Goal: Navigation & Orientation: Understand site structure

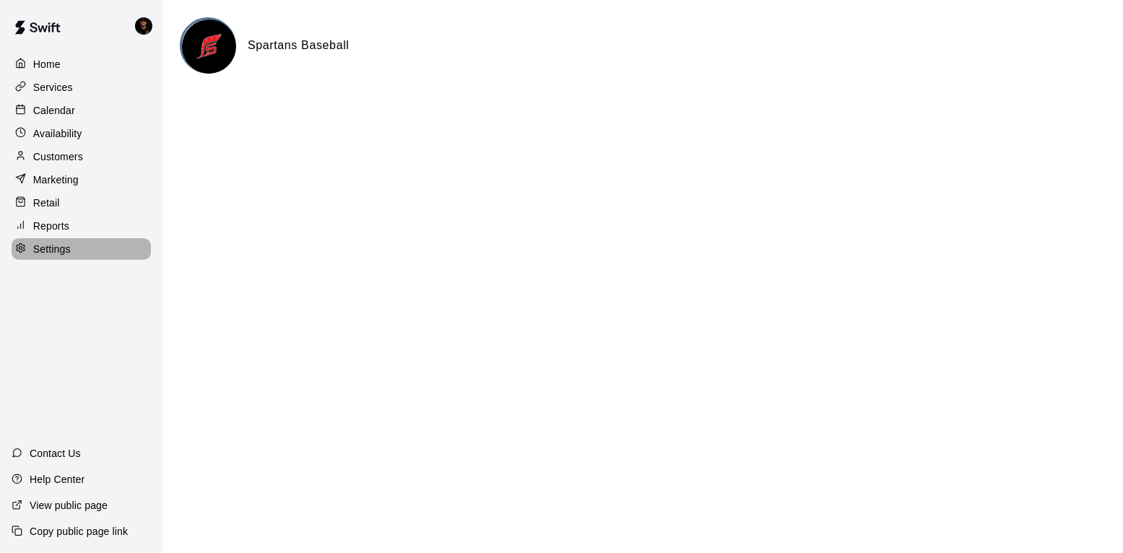
click at [79, 243] on div "Settings" at bounding box center [81, 249] width 139 height 22
select select "**"
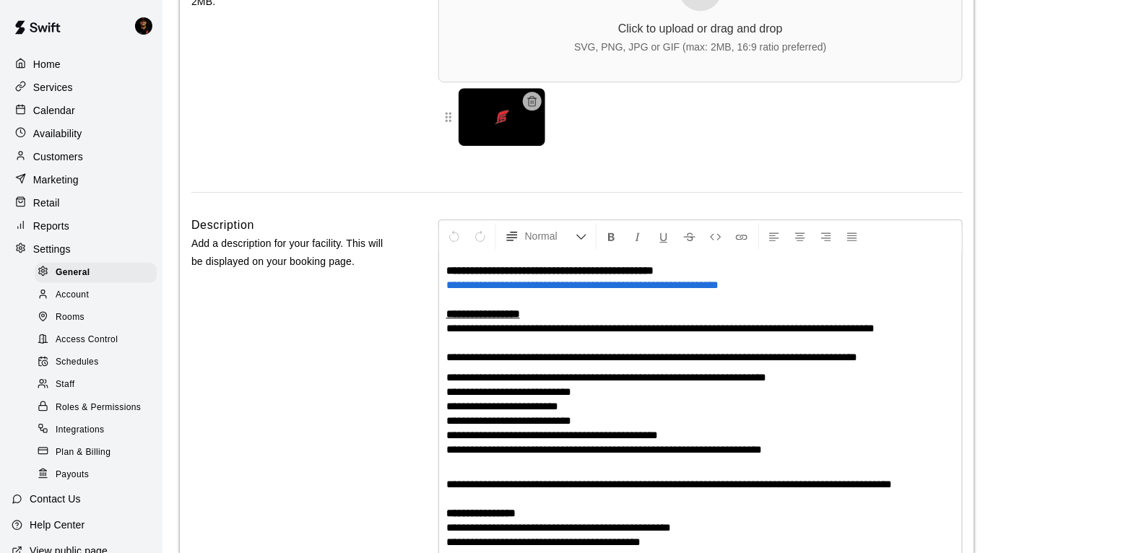
scroll to position [3639, 0]
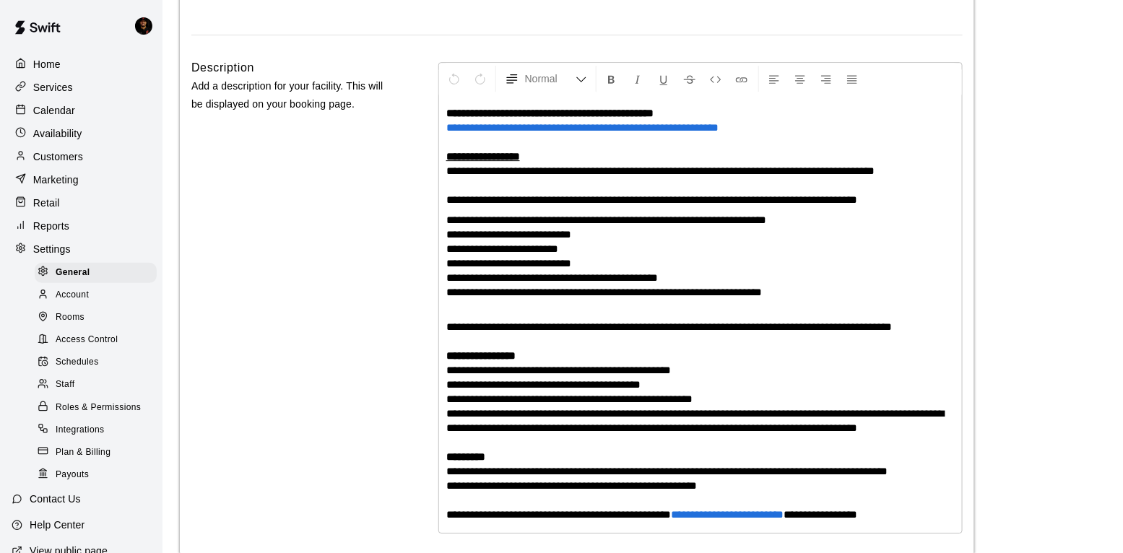
click at [85, 101] on div "Calendar" at bounding box center [81, 111] width 139 height 22
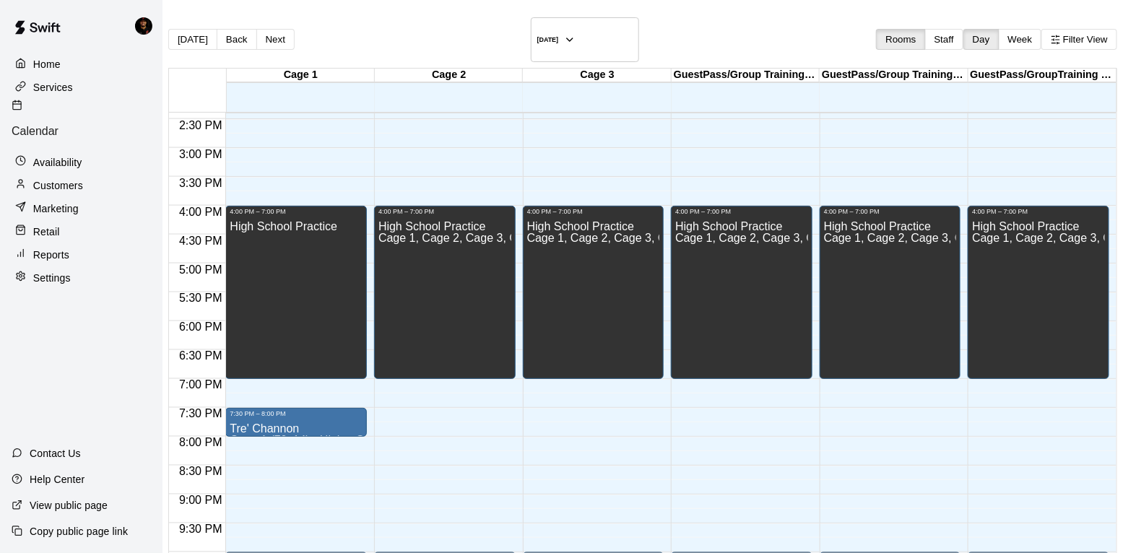
scroll to position [911, 0]
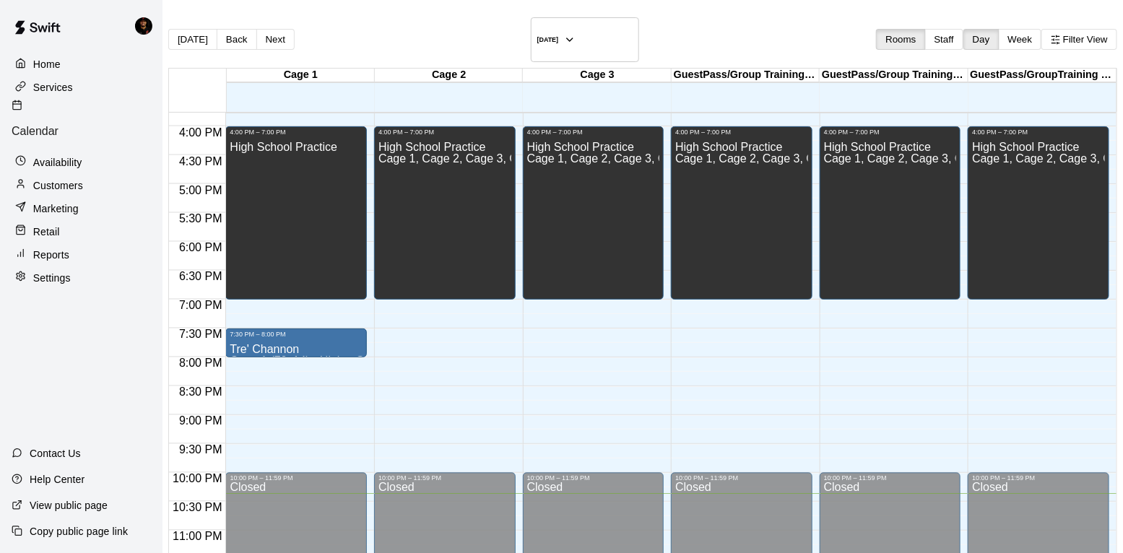
click at [164, 155] on main "[DATE] Back [DATE][DATE] Rooms Staff Day Week Filter View Cage 1 11 Sat Cage 2 …" at bounding box center [642, 325] width 960 height 651
click at [85, 267] on div "Settings" at bounding box center [81, 278] width 139 height 22
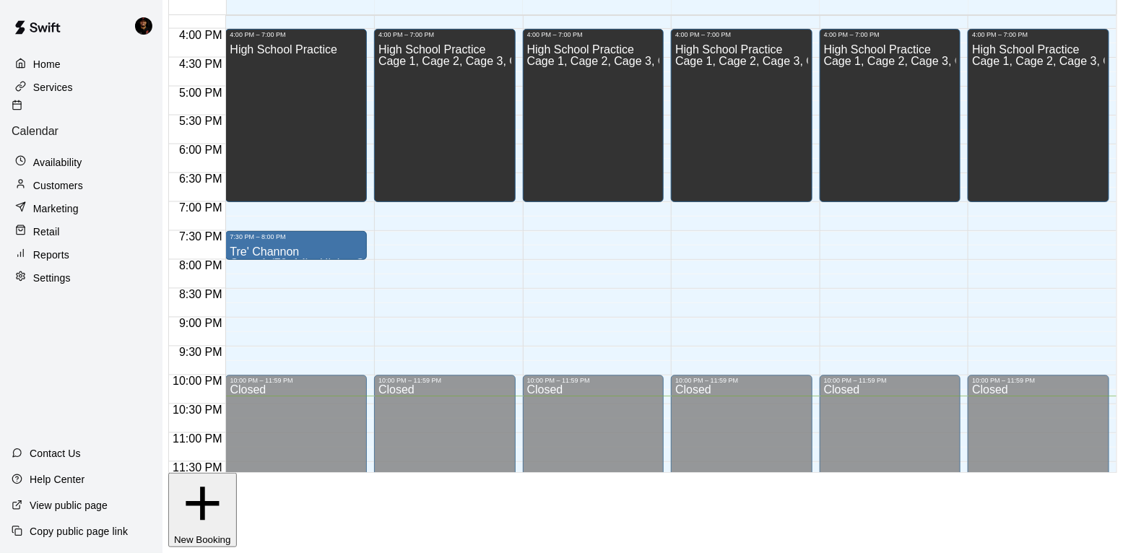
select select "**"
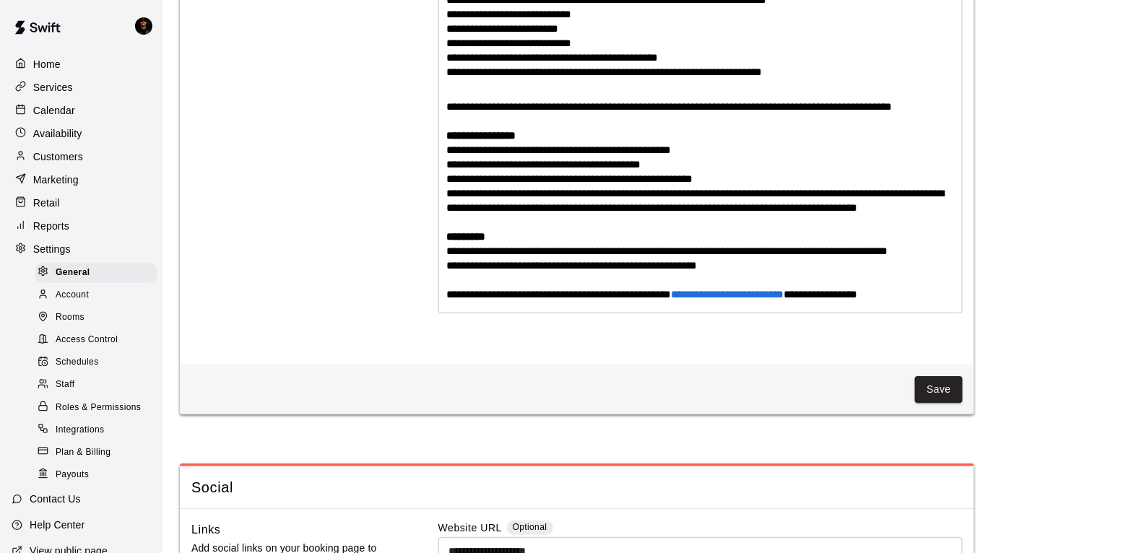
scroll to position [16, 0]
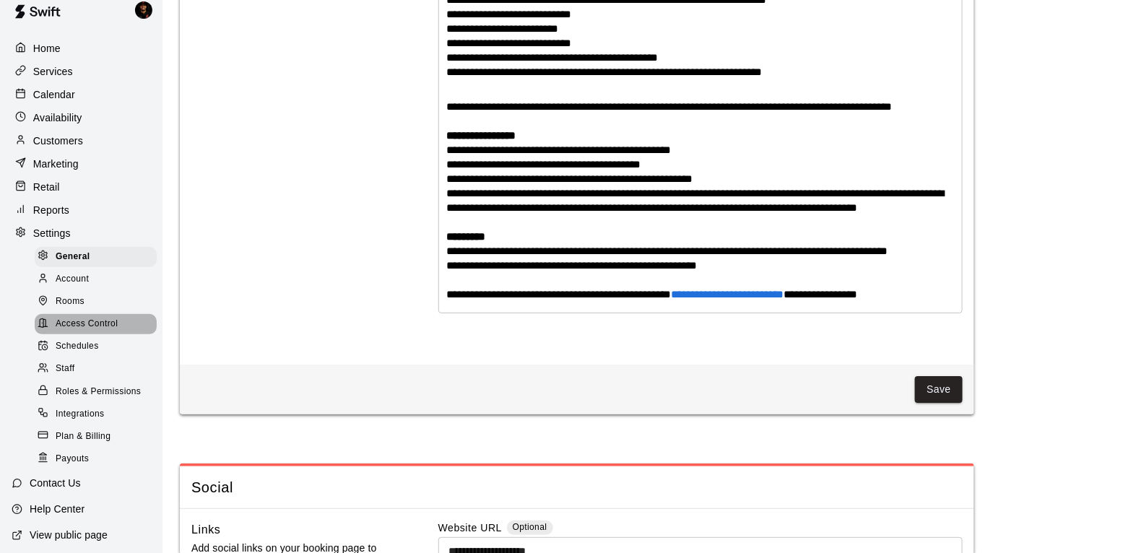
click at [101, 324] on span "Access Control" at bounding box center [87, 324] width 62 height 14
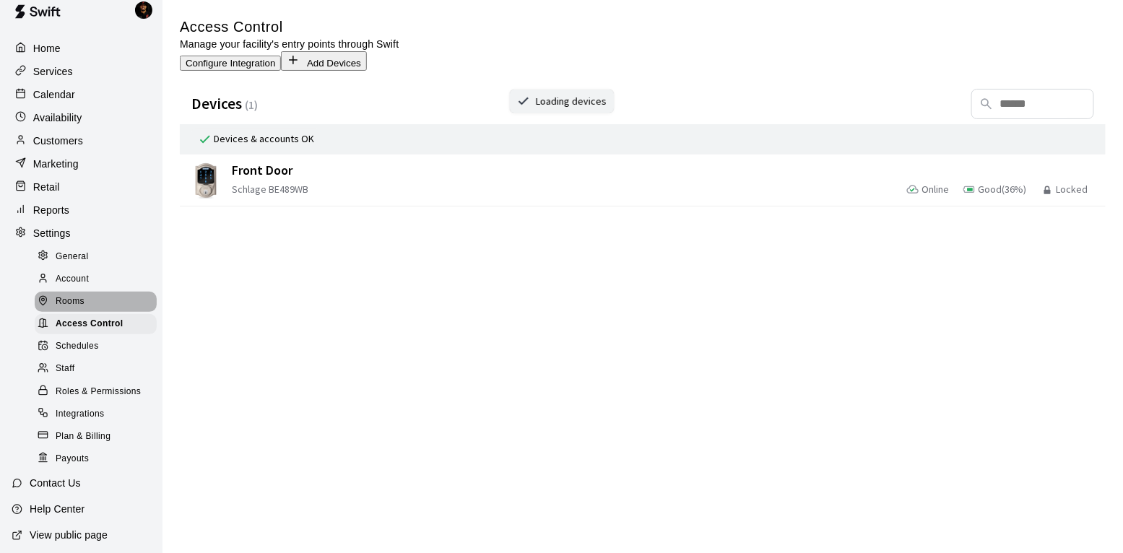
click at [86, 302] on div "Rooms" at bounding box center [96, 302] width 122 height 20
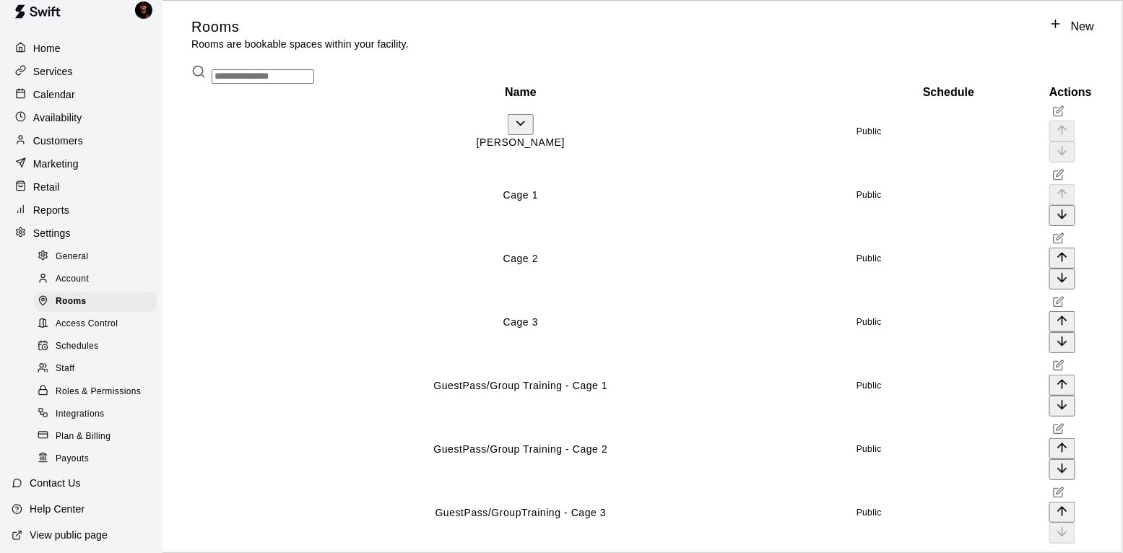
click at [87, 328] on span "Access Control" at bounding box center [87, 324] width 62 height 14
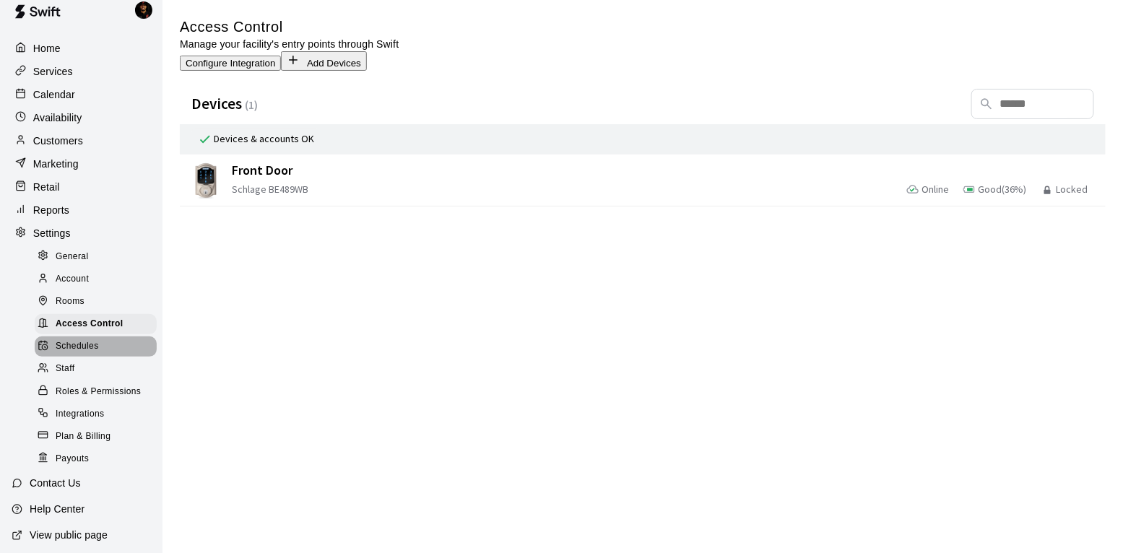
click at [79, 344] on span "Schedules" at bounding box center [77, 346] width 43 height 14
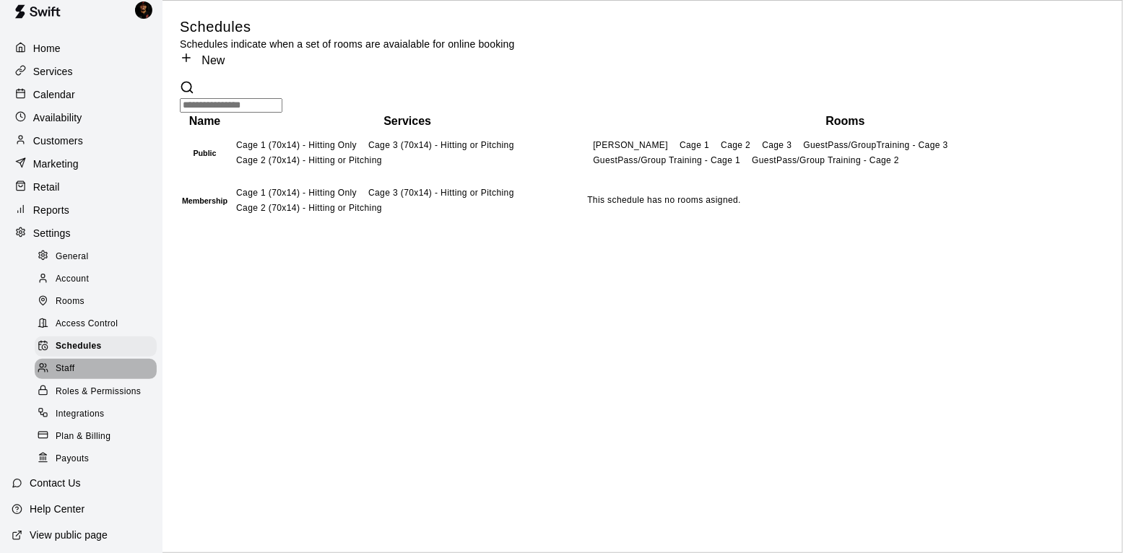
click at [84, 374] on div "Staff" at bounding box center [96, 369] width 122 height 20
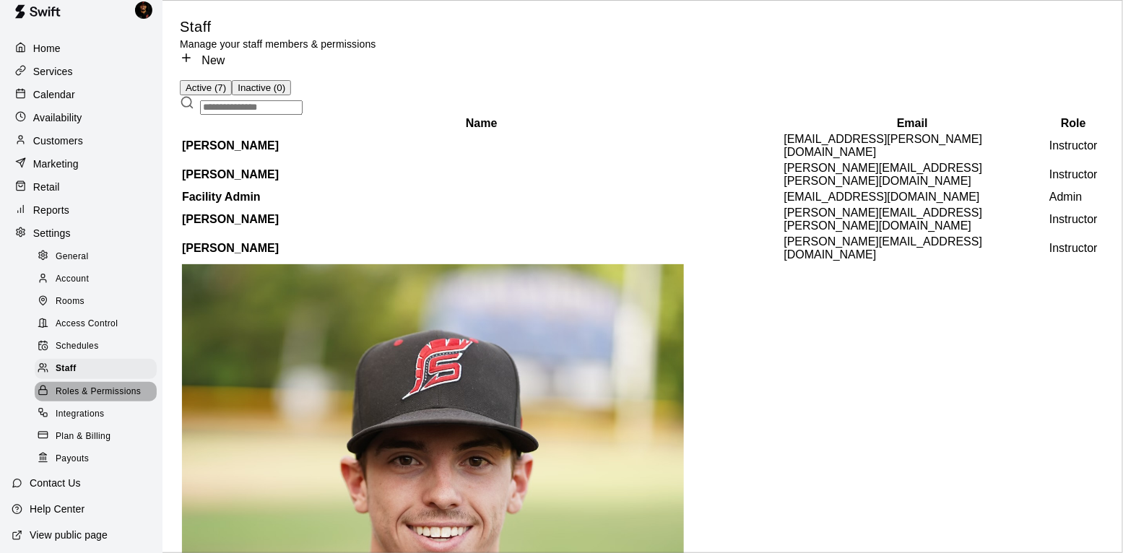
click at [86, 395] on span "Roles & Permissions" at bounding box center [98, 392] width 85 height 14
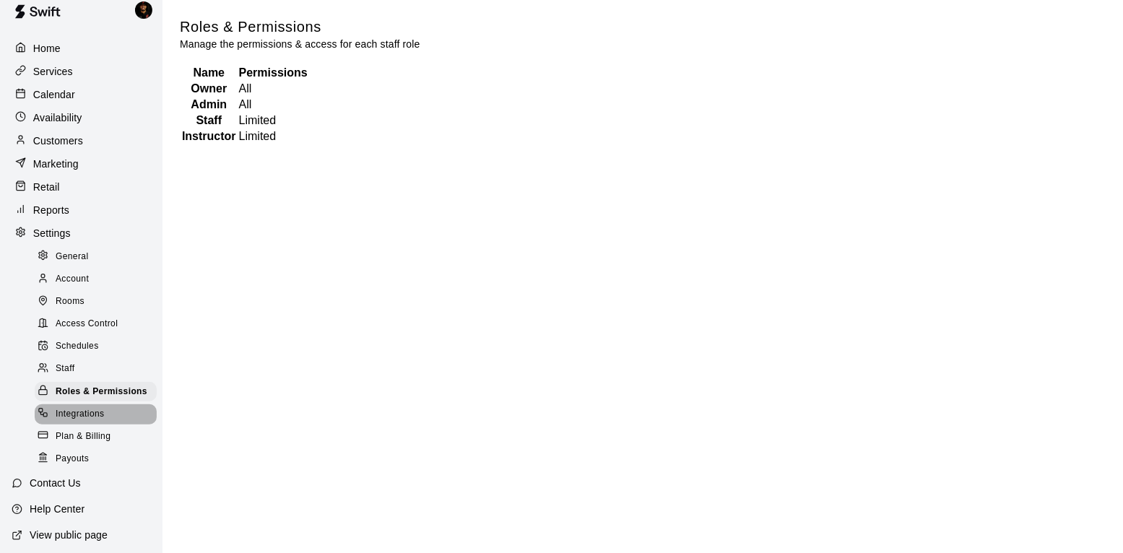
click at [84, 411] on span "Integrations" at bounding box center [80, 414] width 49 height 14
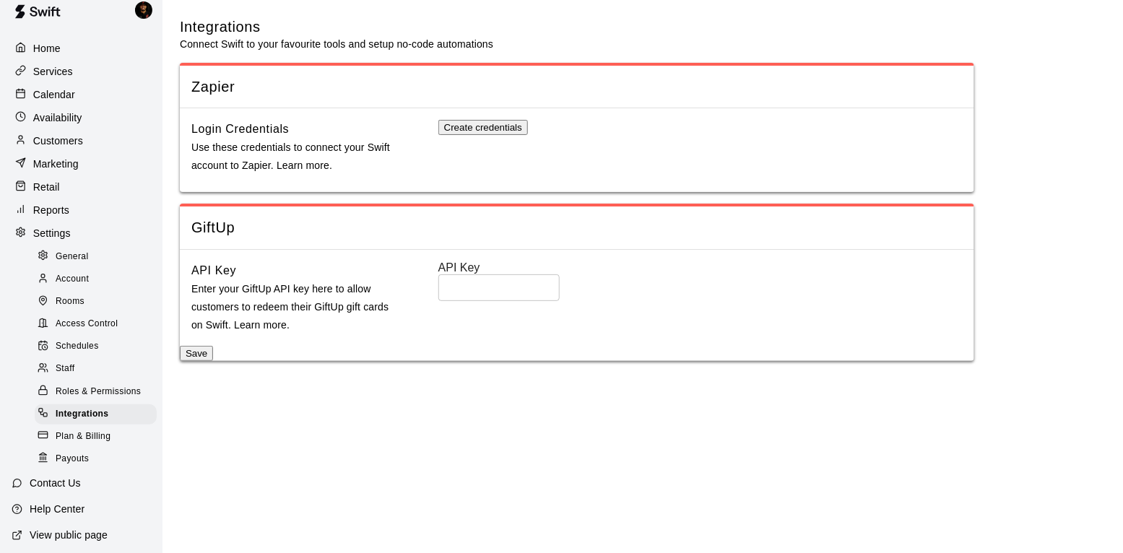
click at [82, 440] on span "Plan & Billing" at bounding box center [83, 437] width 55 height 14
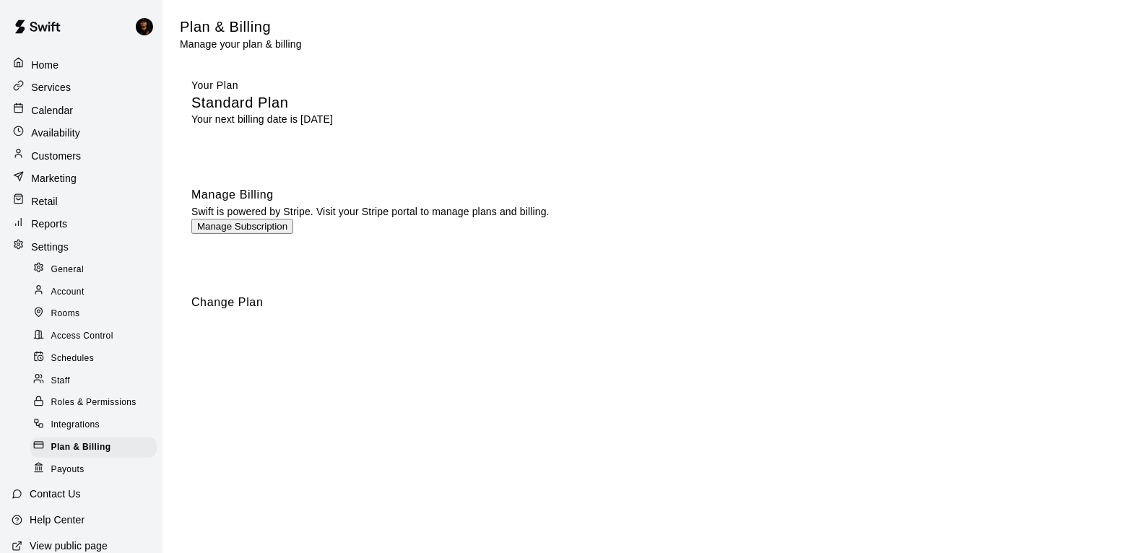
click at [87, 465] on div "Payouts" at bounding box center [93, 470] width 126 height 20
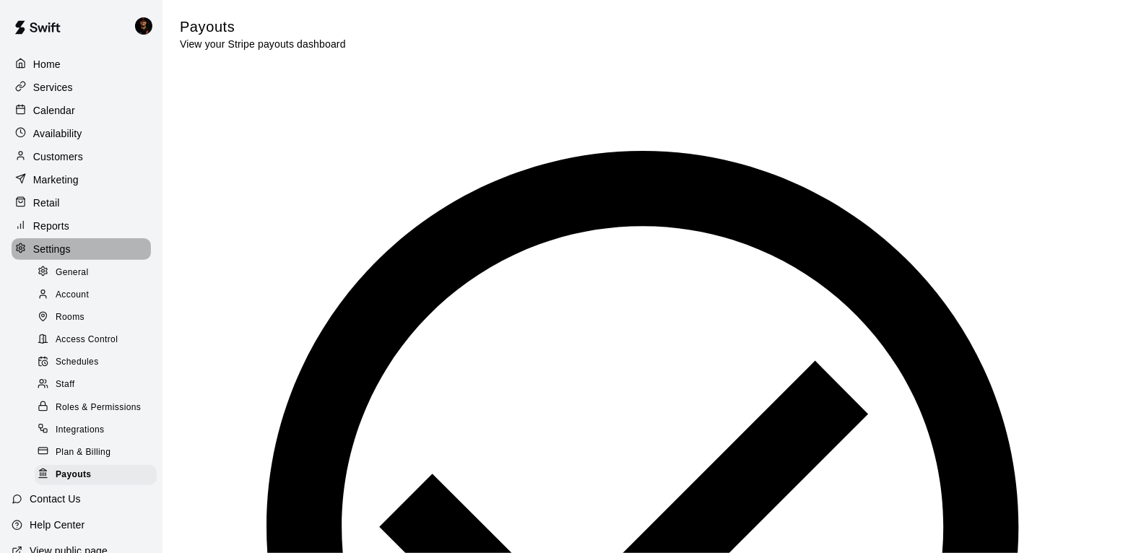
click at [74, 251] on div "Settings" at bounding box center [81, 249] width 139 height 22
select select "**"
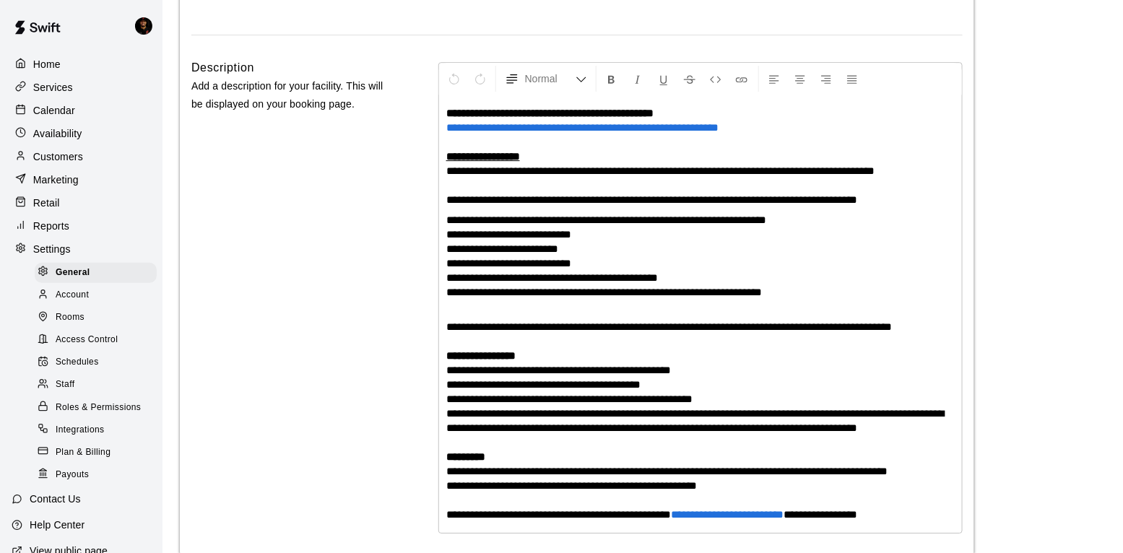
scroll to position [45, 0]
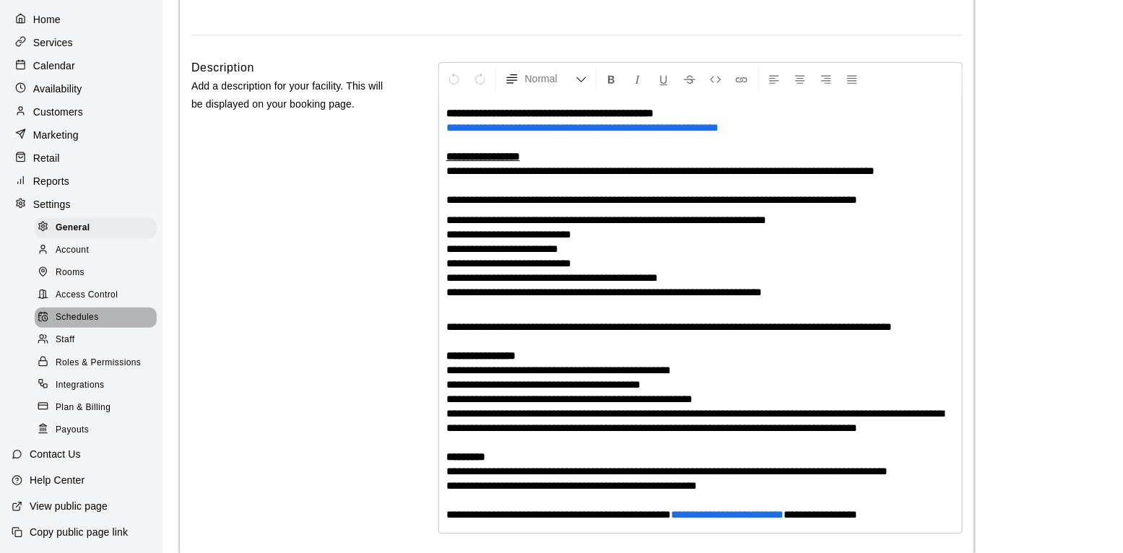
click at [100, 314] on div "Schedules" at bounding box center [96, 318] width 122 height 20
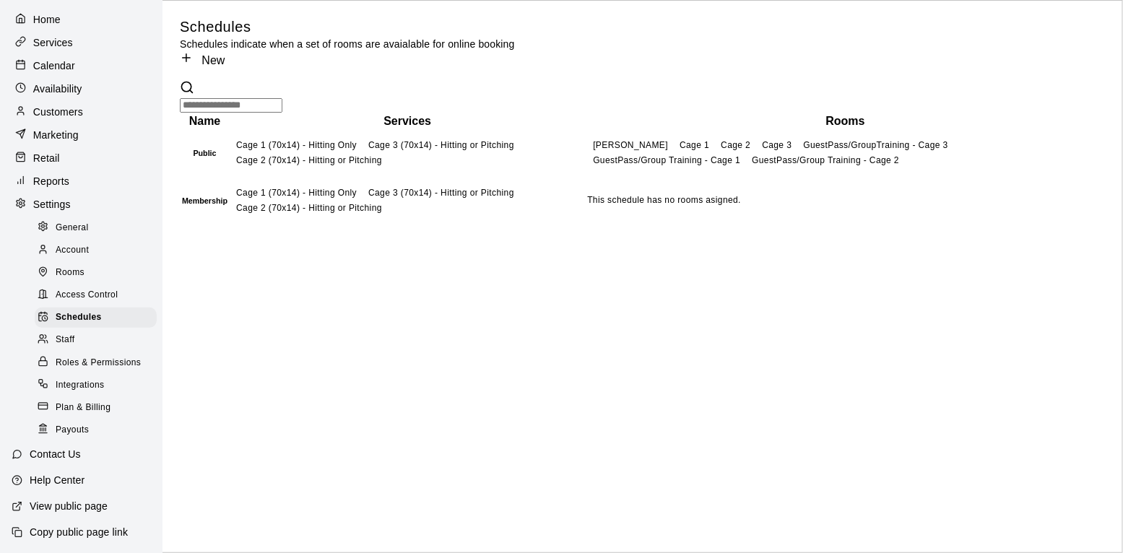
click at [308, 176] on td "Cage 1 (70x14) - Hitting Only Cage 3 (70x14) - Hitting or Pitching Cage 2 (70x1…" at bounding box center [407, 153] width 355 height 46
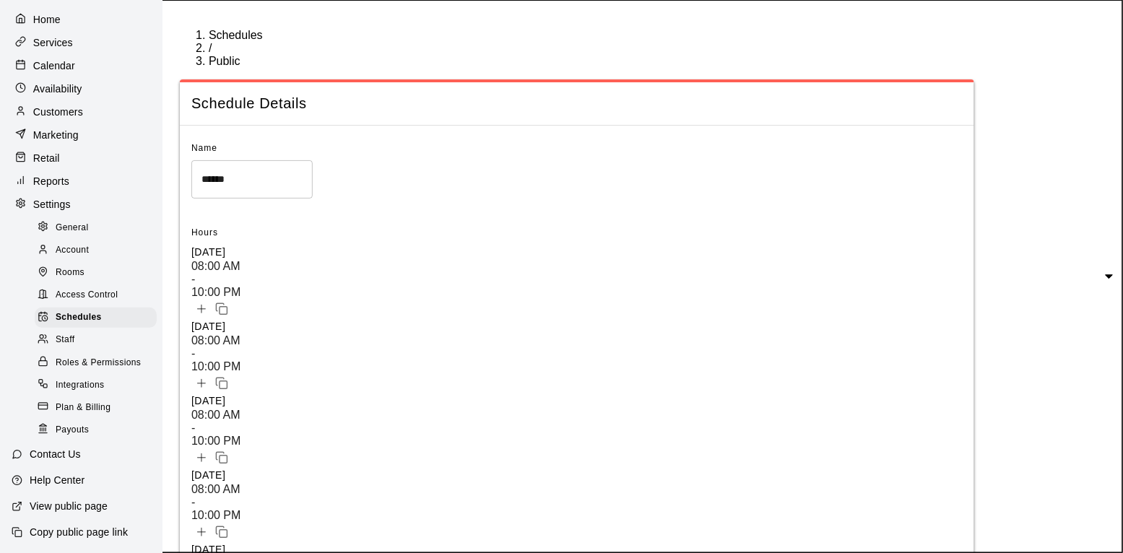
click at [376, 221] on body "Home Services Calendar Availability Customers Marketing Retail Reports Settings…" at bounding box center [561, 457] width 1123 height 914
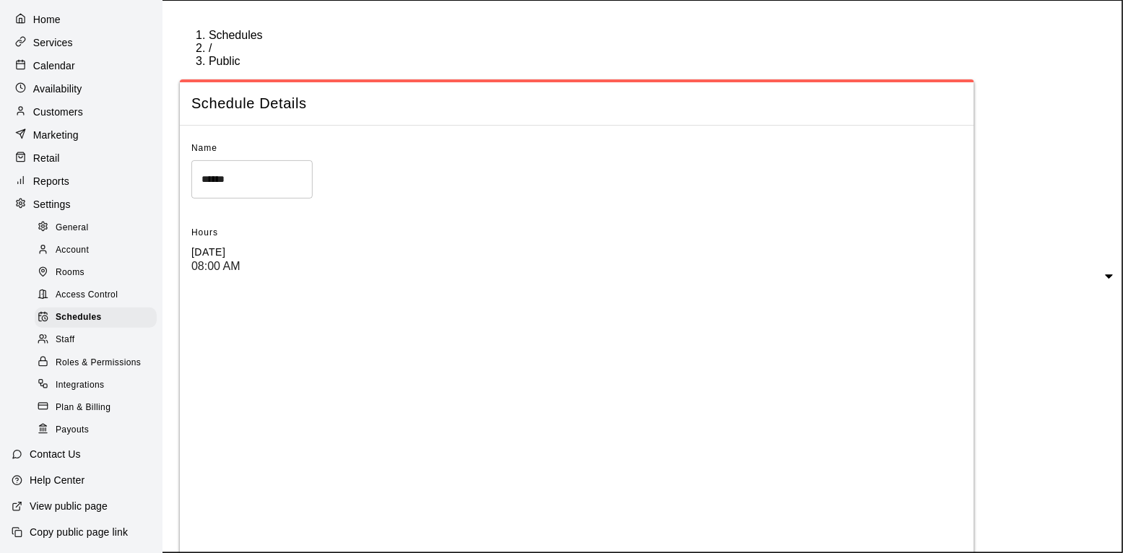
type input "***"
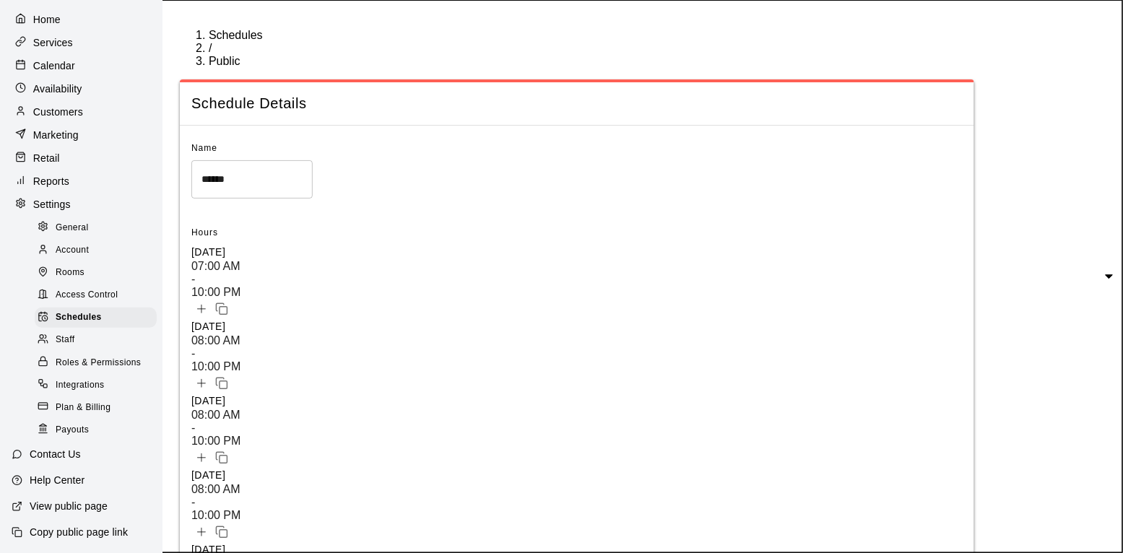
click at [377, 262] on body "Home Services Calendar Availability Customers Marketing Retail Reports Settings…" at bounding box center [561, 457] width 1123 height 914
type input "***"
click at [360, 300] on body "Home Services Calendar Availability Customers Marketing Retail Reports Settings…" at bounding box center [561, 457] width 1123 height 914
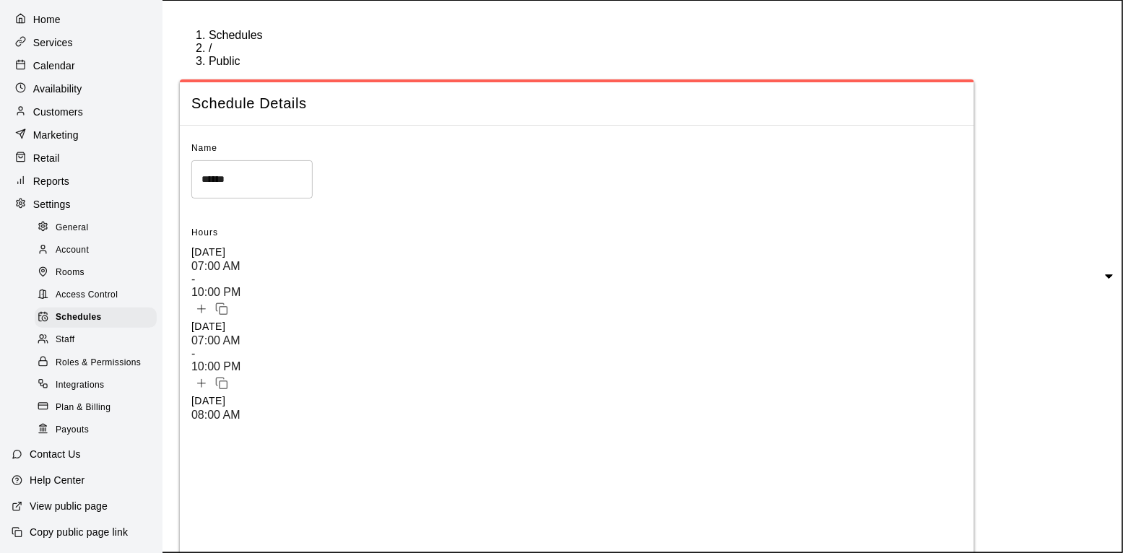
type input "***"
click at [360, 344] on body "Home Services Calendar Availability Customers Marketing Retail Reports Settings…" at bounding box center [561, 457] width 1123 height 914
type input "***"
click at [371, 370] on body "Home Services Calendar Availability Customers Marketing Retail Reports Settings…" at bounding box center [561, 457] width 1123 height 914
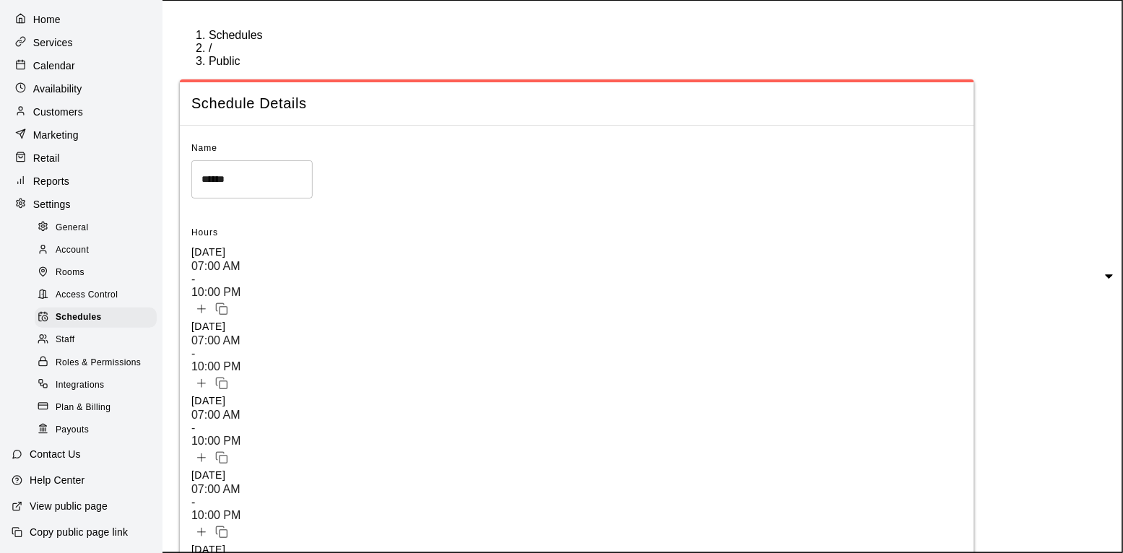
type input "***"
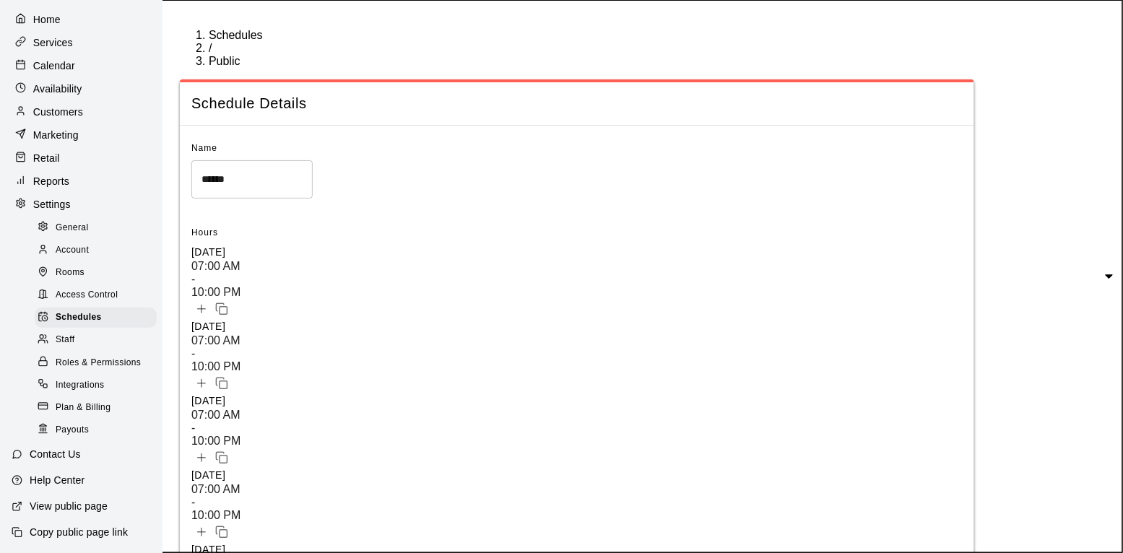
click at [344, 456] on body "Home Services Calendar Availability Customers Marketing Retail Reports Settings…" at bounding box center [561, 457] width 1123 height 914
type input "***"
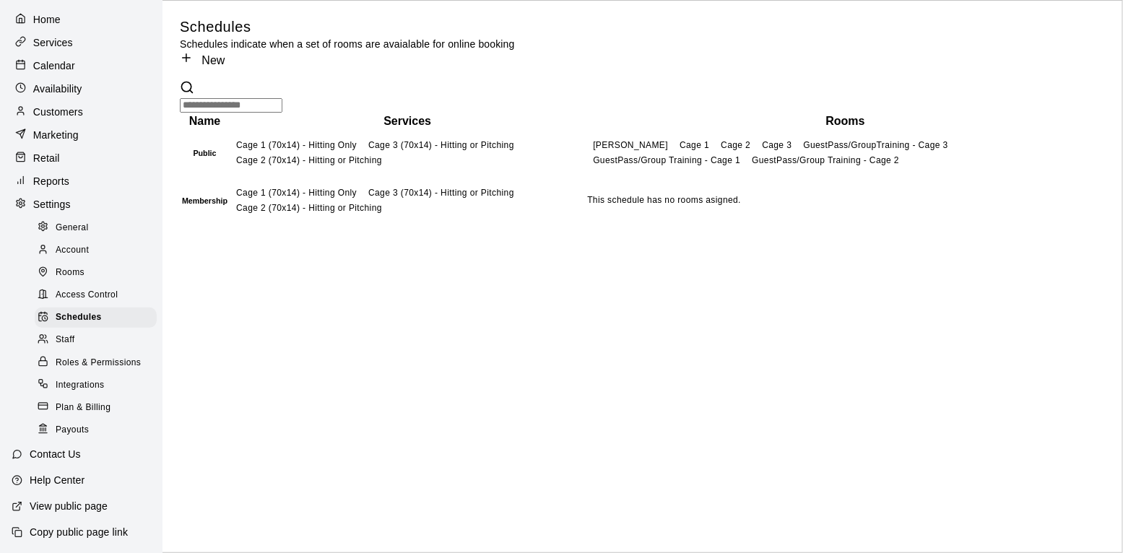
click at [90, 339] on div "Staff" at bounding box center [96, 340] width 122 height 20
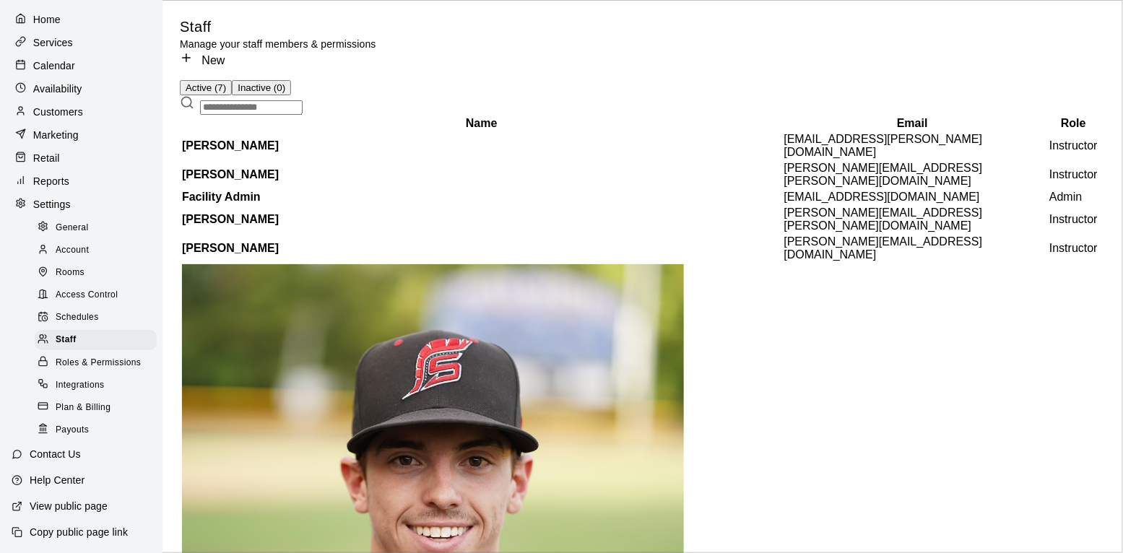
click at [85, 364] on span "Roles & Permissions" at bounding box center [98, 363] width 85 height 14
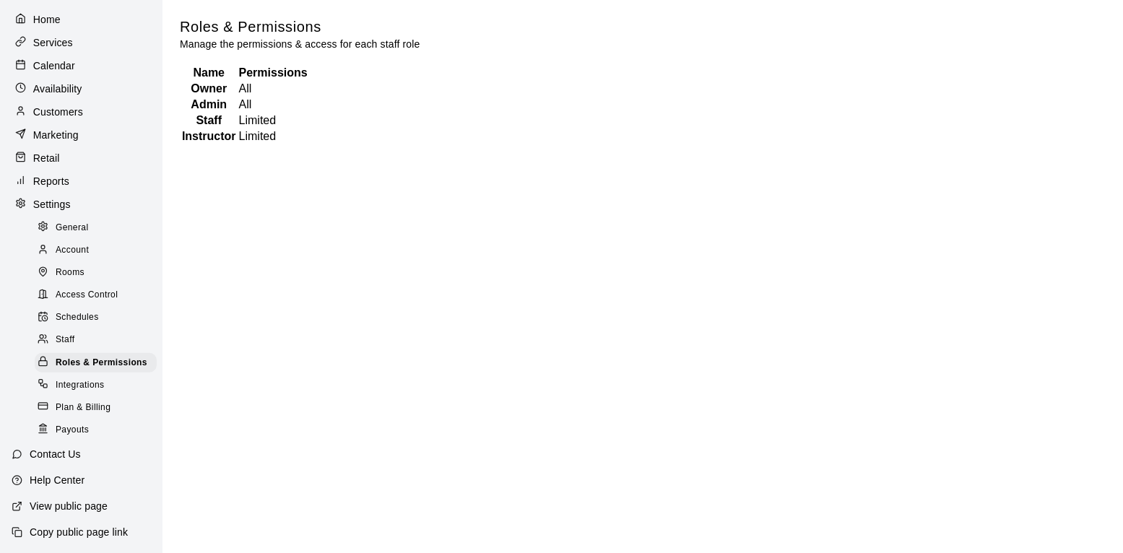
click at [63, 71] on p "Calendar" at bounding box center [54, 65] width 42 height 14
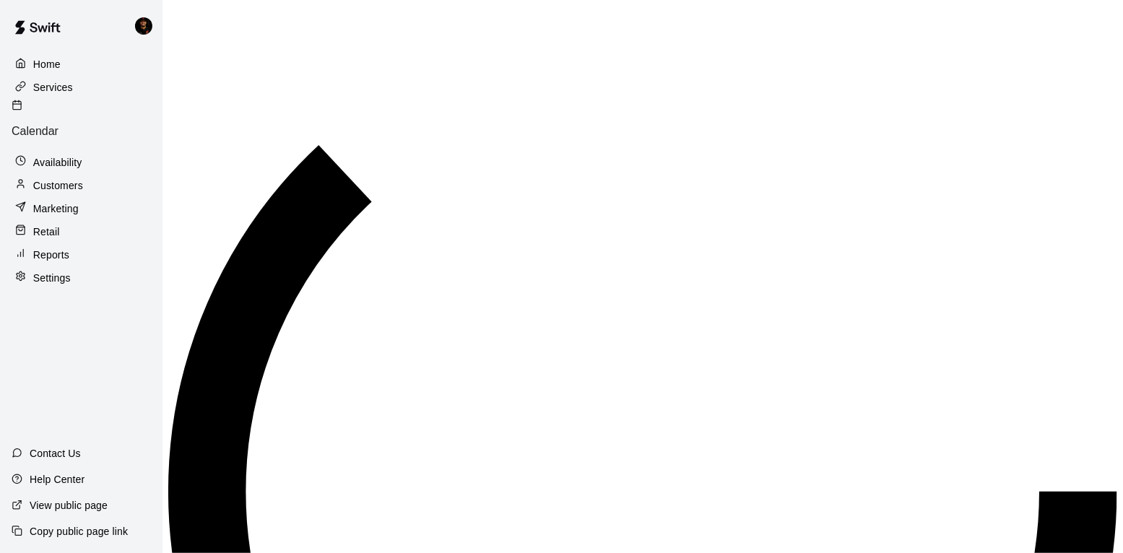
scroll to position [868, 0]
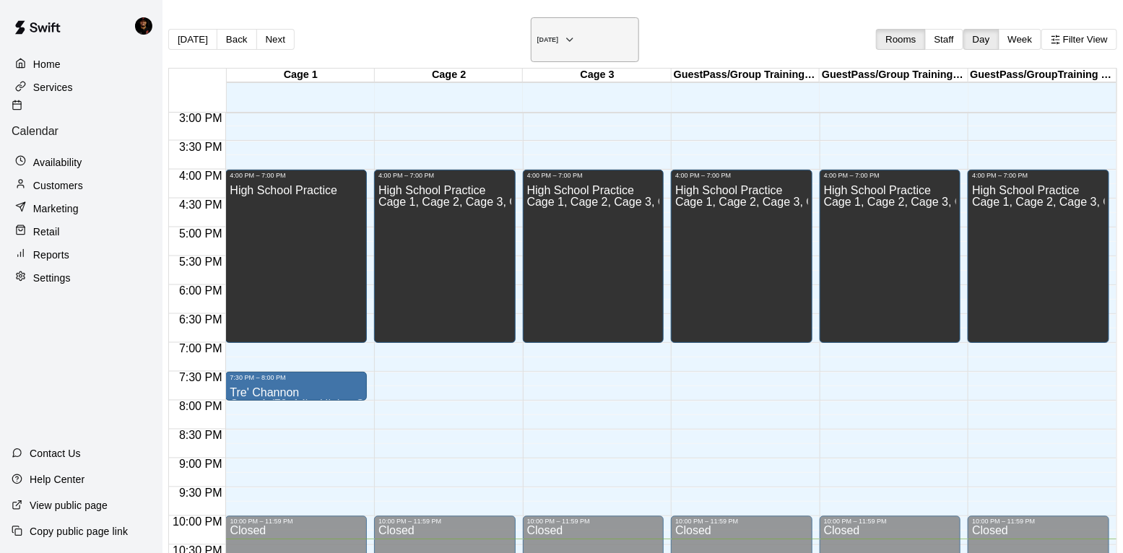
click at [559, 36] on h6 "[DATE]" at bounding box center [548, 39] width 22 height 7
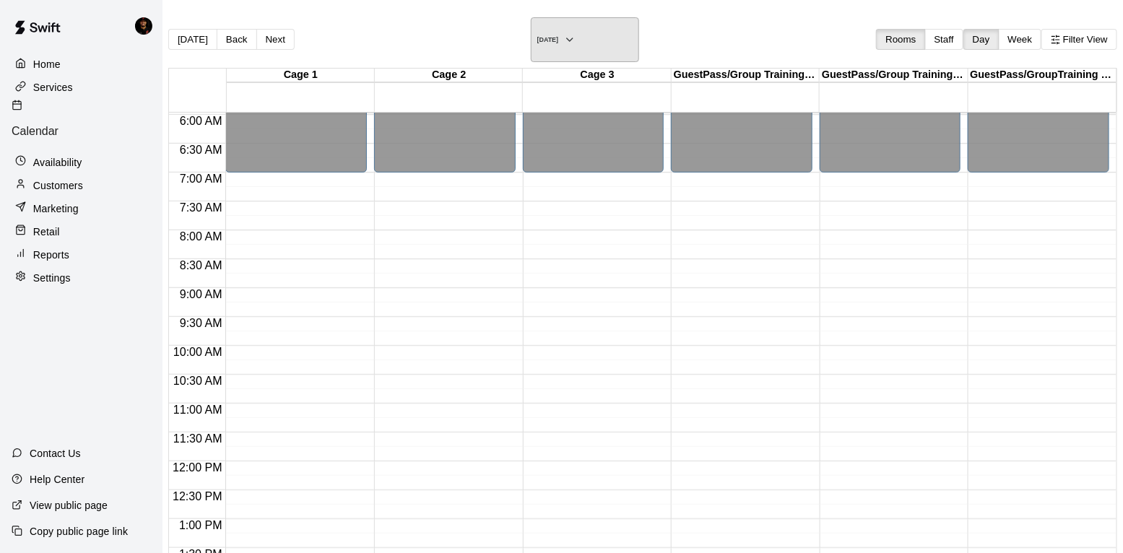
scroll to position [311, 0]
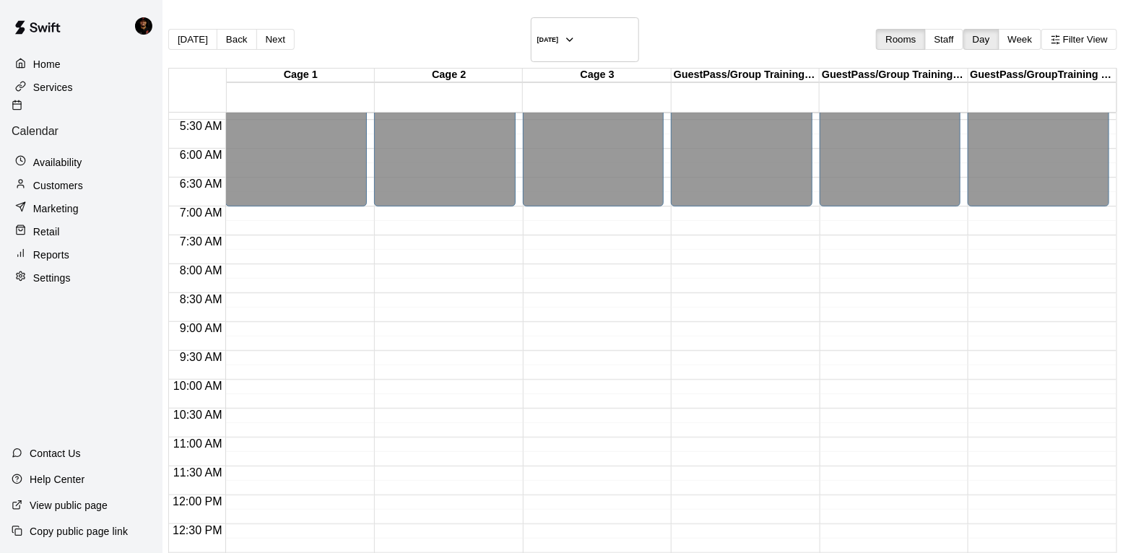
click at [73, 178] on p "Customers" at bounding box center [58, 185] width 50 height 14
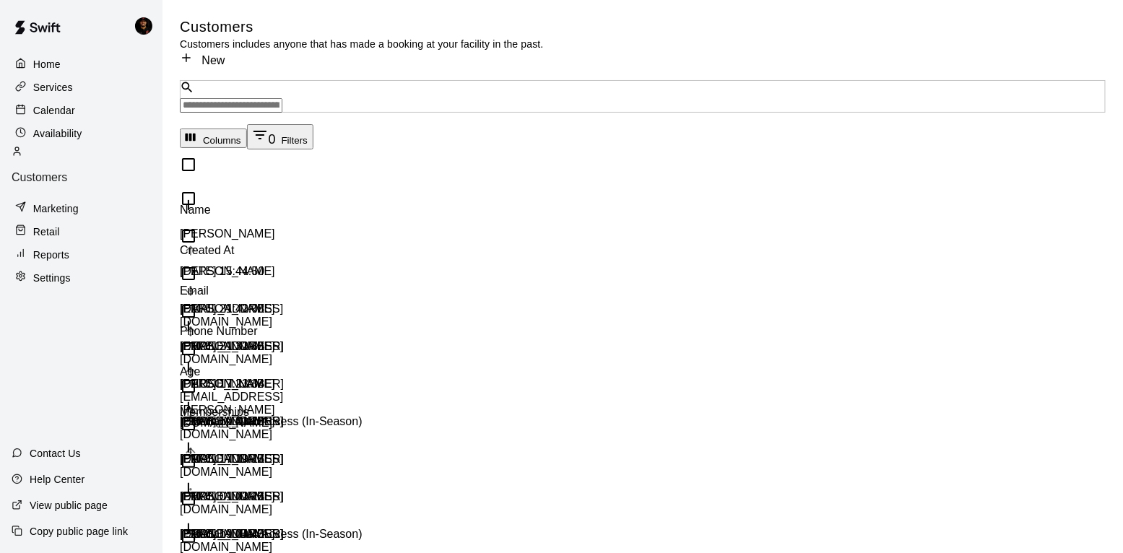
click at [87, 198] on div "Marketing" at bounding box center [81, 209] width 139 height 22
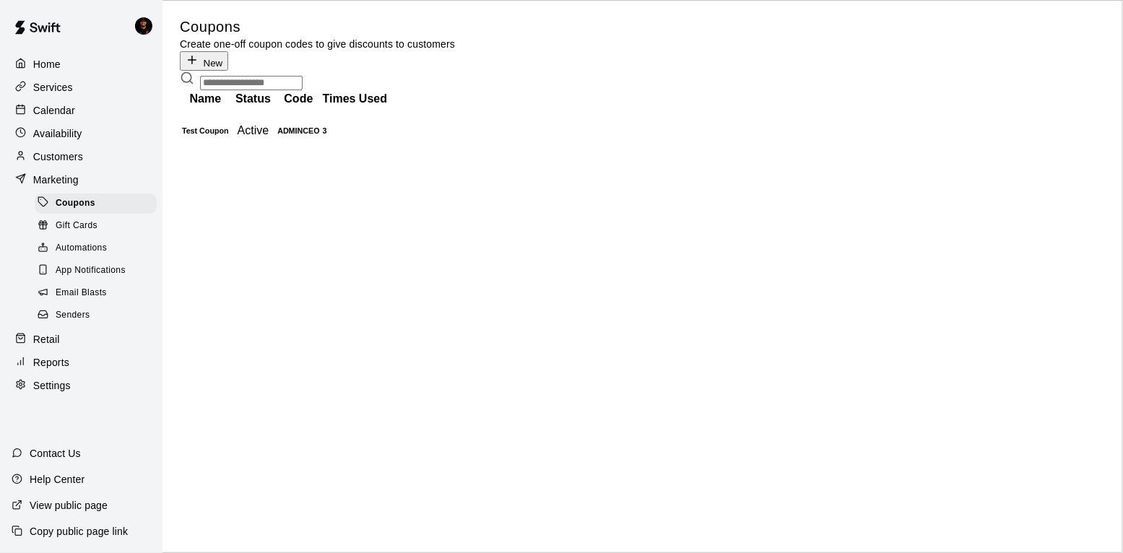
click at [84, 64] on div "Home" at bounding box center [81, 64] width 139 height 22
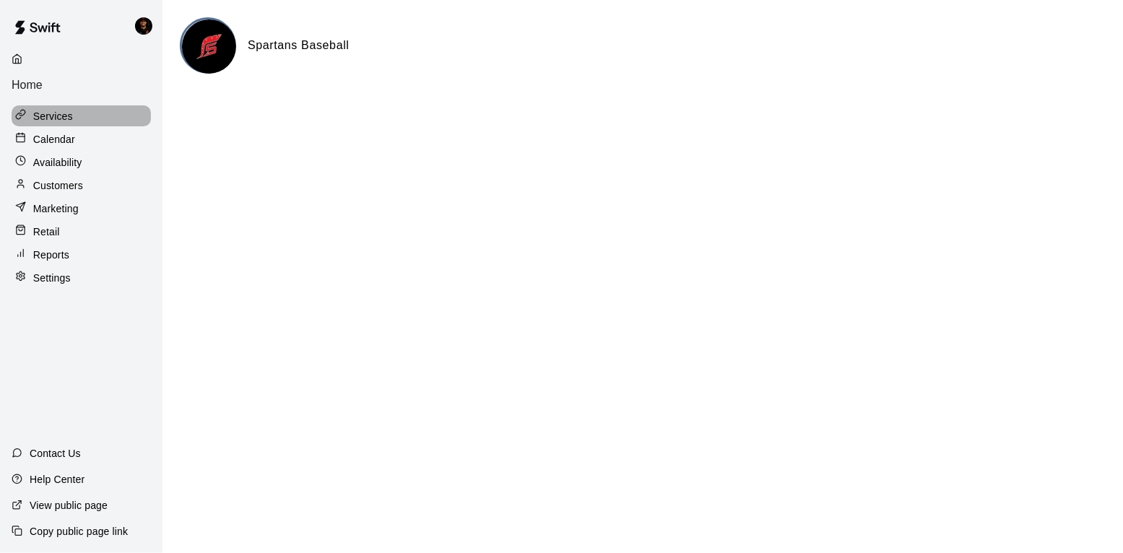
click at [80, 105] on div "Services" at bounding box center [81, 116] width 139 height 22
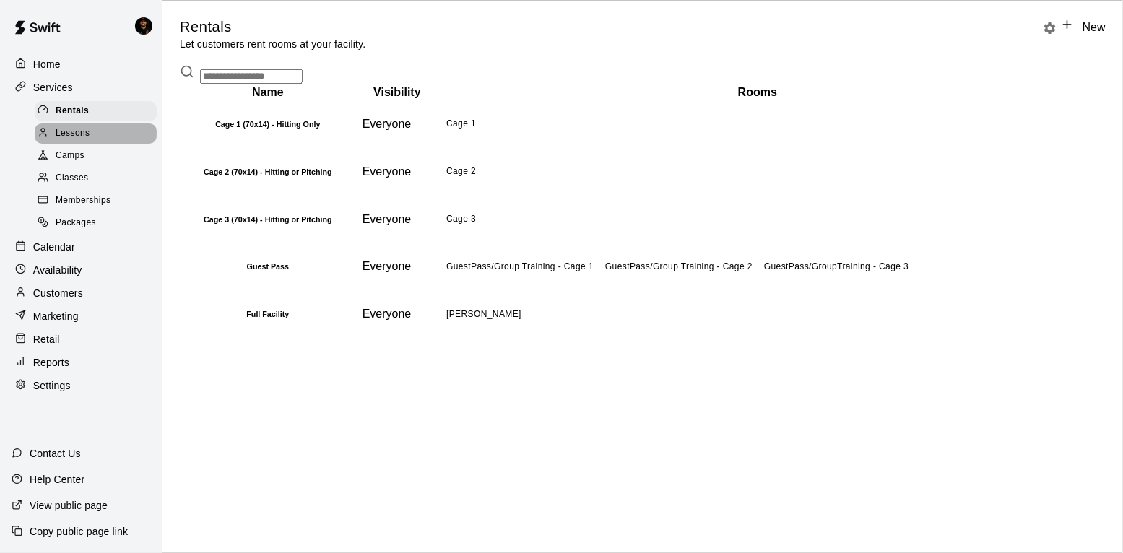
click at [77, 137] on span "Lessons" at bounding box center [73, 133] width 35 height 14
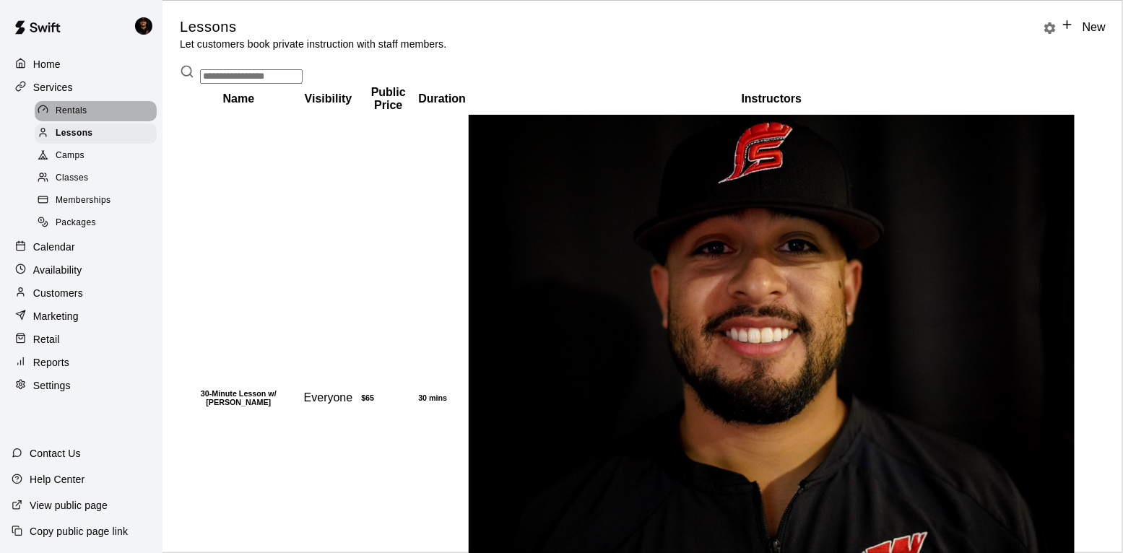
click at [81, 110] on span "Rentals" at bounding box center [72, 111] width 32 height 14
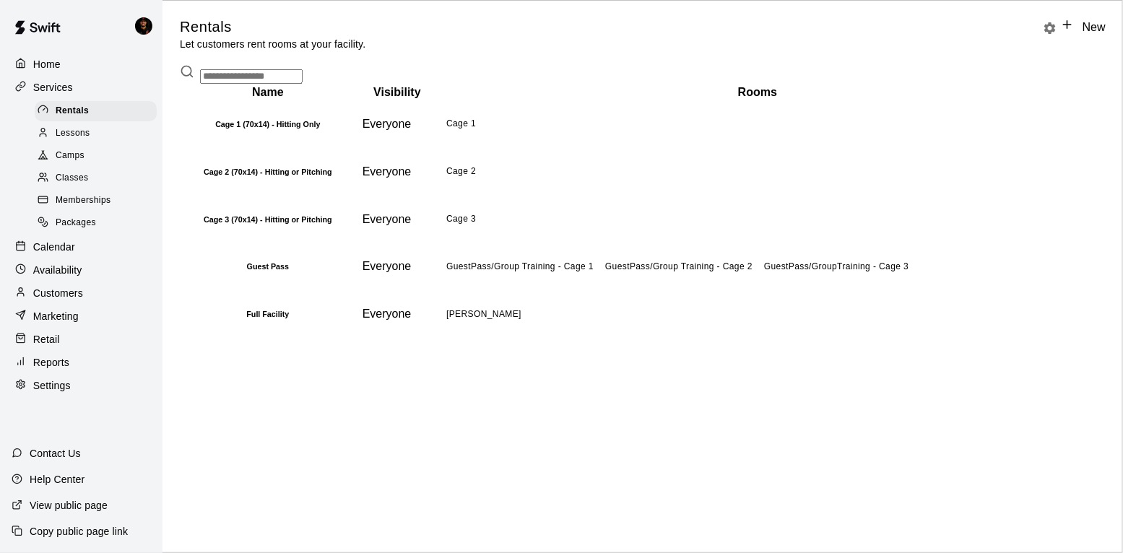
click at [72, 159] on span "Camps" at bounding box center [70, 156] width 29 height 14
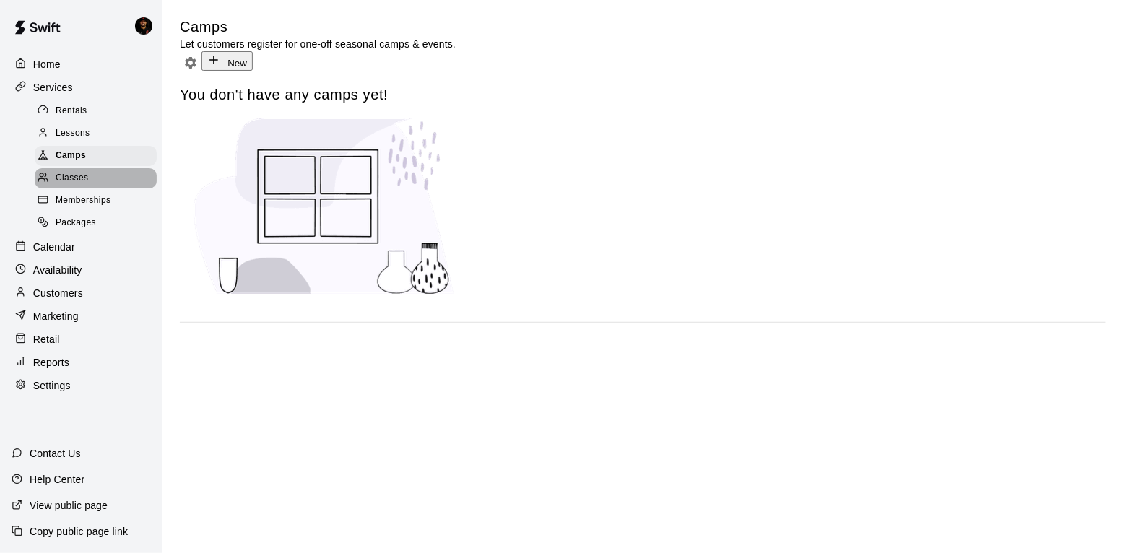
click at [72, 175] on span "Classes" at bounding box center [72, 178] width 32 height 14
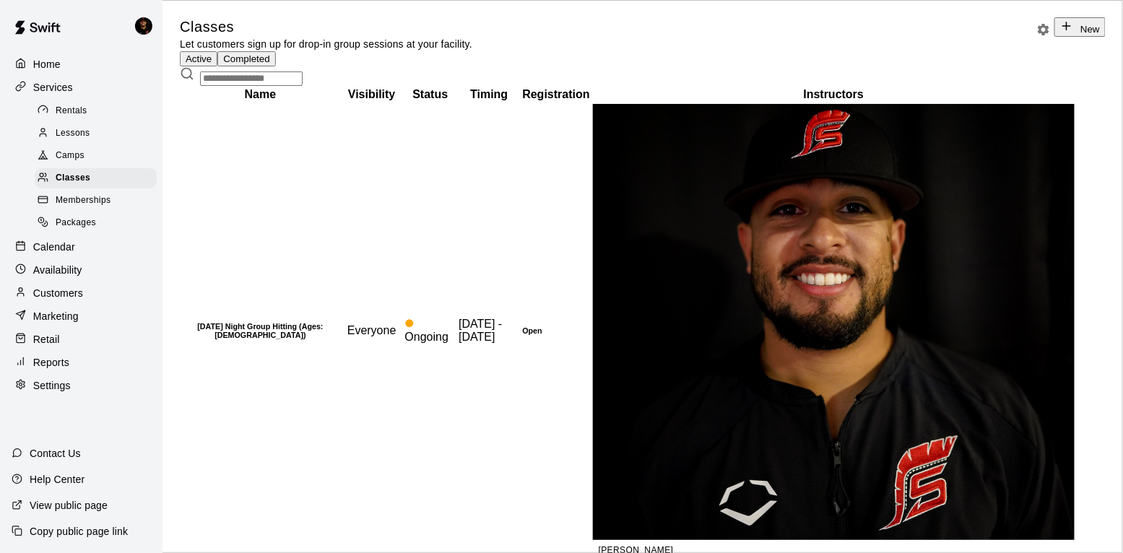
click at [76, 201] on span "Memberships" at bounding box center [83, 201] width 55 height 14
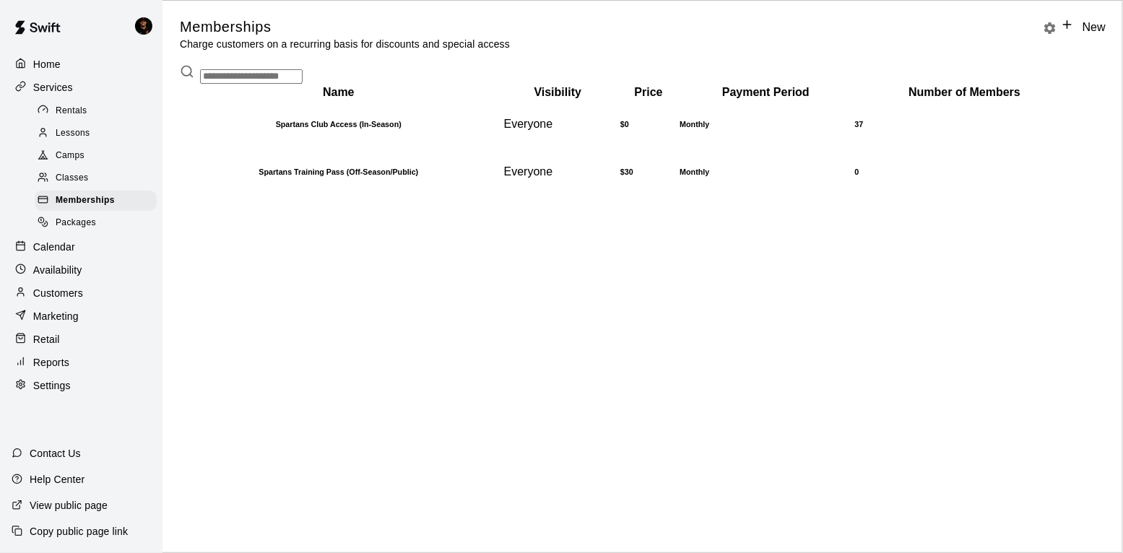
click at [77, 220] on span "Packages" at bounding box center [76, 223] width 40 height 14
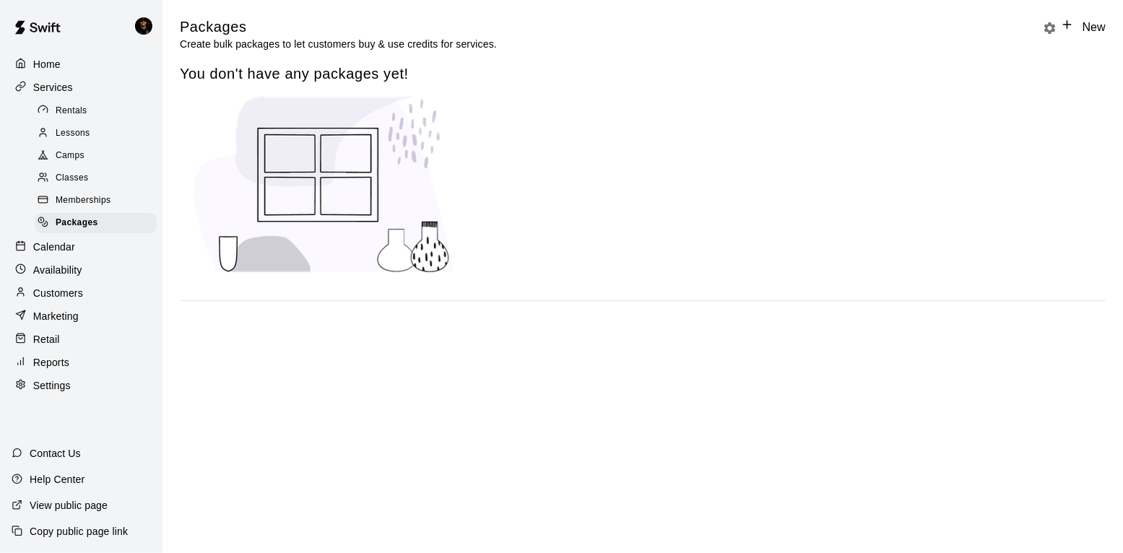
click at [80, 90] on div "Services" at bounding box center [81, 88] width 139 height 22
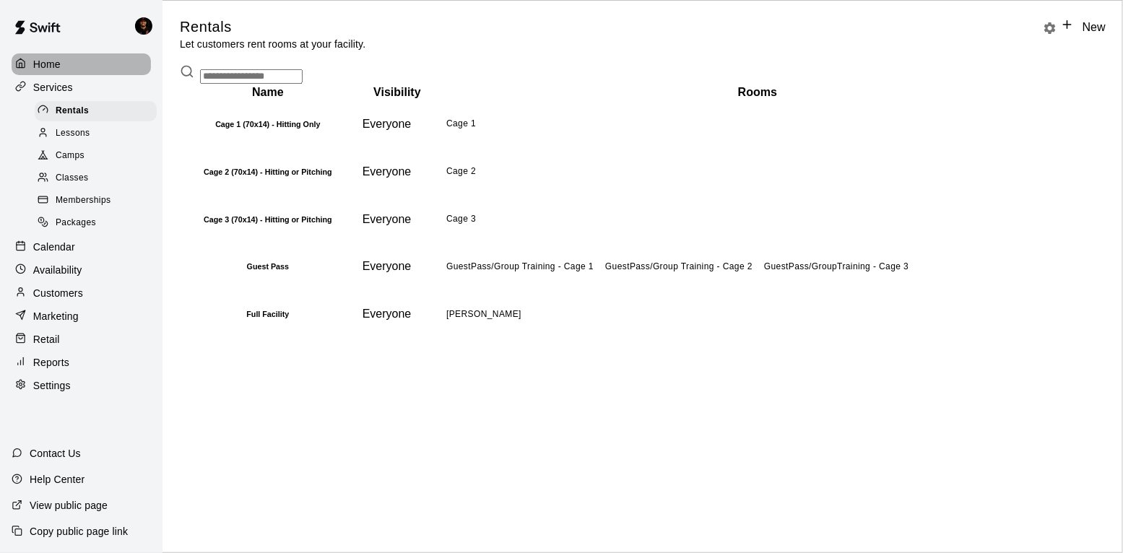
click at [84, 65] on div "Home" at bounding box center [81, 64] width 139 height 22
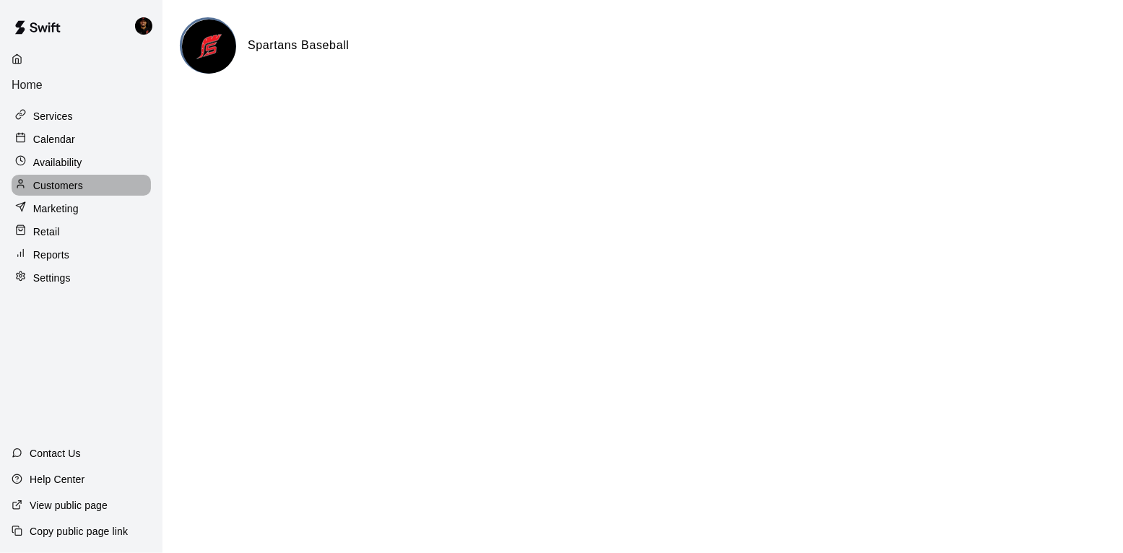
click at [82, 175] on div "Customers" at bounding box center [81, 186] width 139 height 22
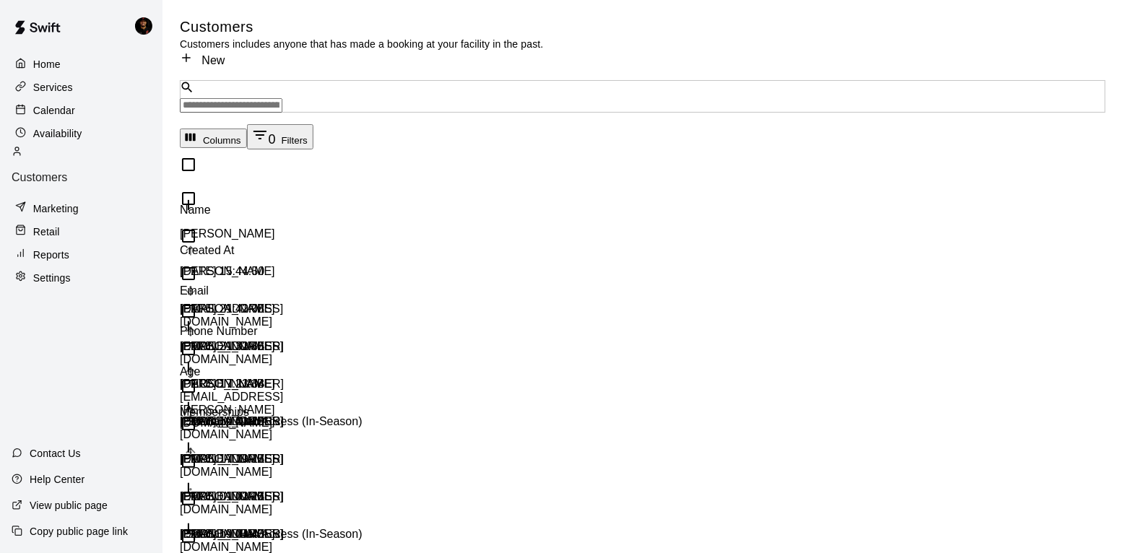
click at [56, 244] on div "Reports" at bounding box center [81, 255] width 139 height 22
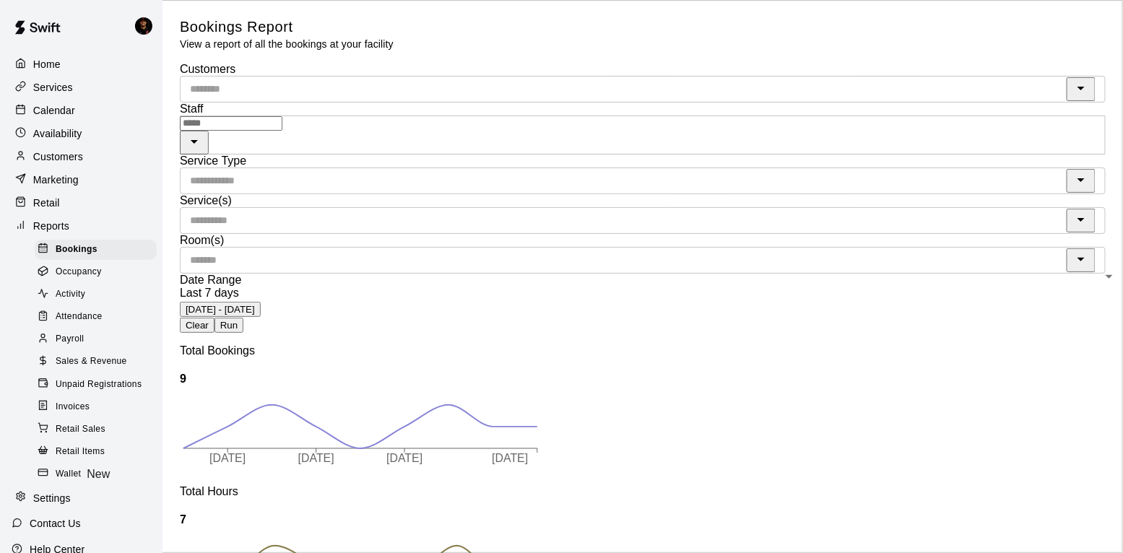
click at [35, 51] on link at bounding box center [37, 29] width 75 height 46
